Goal: Task Accomplishment & Management: Manage account settings

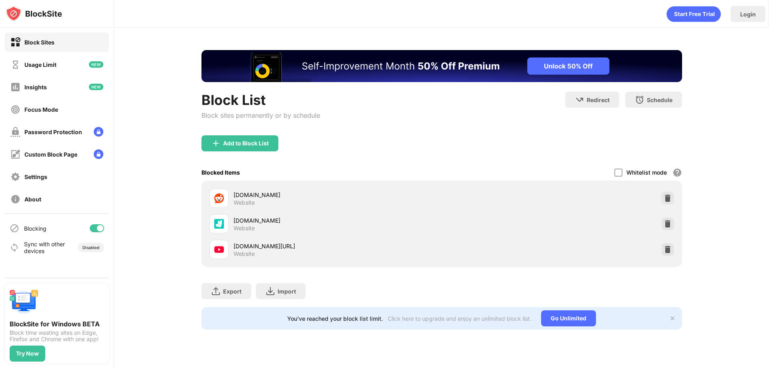
click at [96, 230] on div at bounding box center [97, 228] width 14 height 8
click at [98, 227] on div at bounding box center [97, 228] width 14 height 8
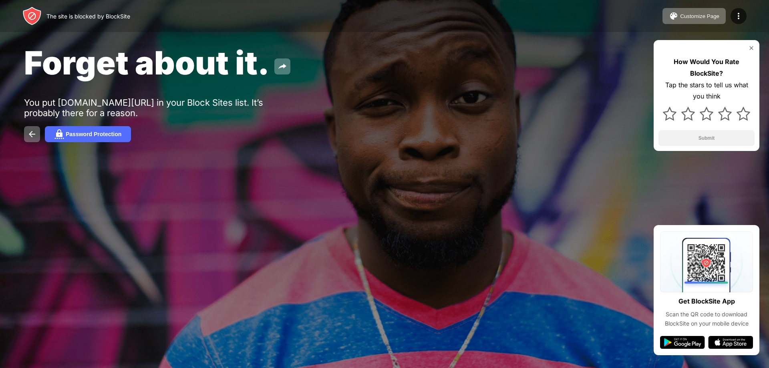
click at [6, 29] on div "The site is blocked by BlockSite Customize Page Edit Block List Redirect Custom…" at bounding box center [384, 16] width 769 height 32
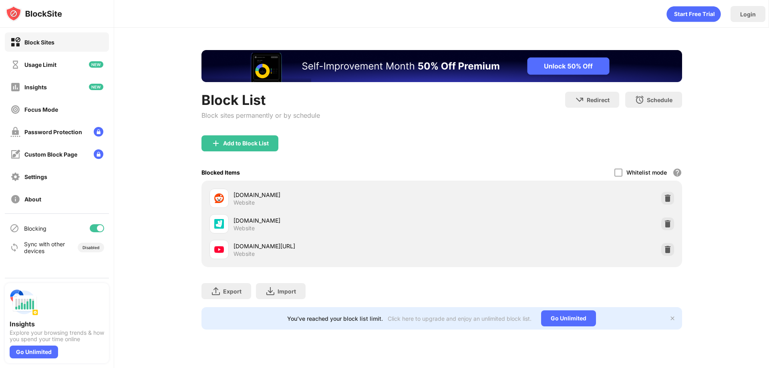
click at [97, 226] on div at bounding box center [97, 228] width 14 height 8
click at [103, 229] on div at bounding box center [97, 228] width 14 height 8
click at [104, 230] on div "Blocking" at bounding box center [57, 228] width 104 height 19
click at [98, 230] on div at bounding box center [100, 228] width 6 height 6
click at [94, 229] on div at bounding box center [94, 228] width 6 height 6
